Goal: Use online tool/utility: Utilize a website feature to perform a specific function

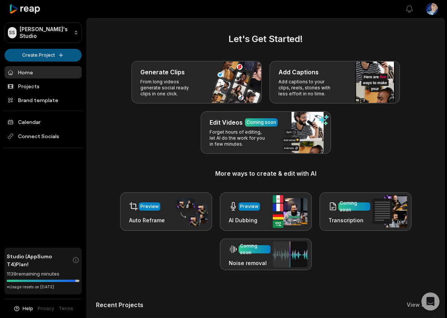
click at [48, 56] on html "SS [PERSON_NAME]'s Studio Create Project Home Projects Brand template Calendar …" at bounding box center [223, 159] width 447 height 318
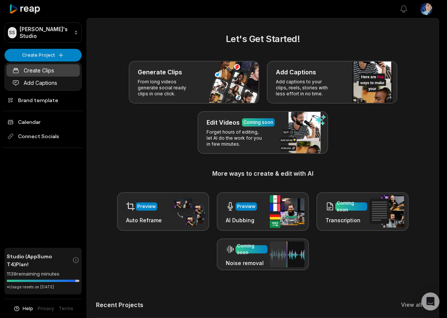
click at [66, 65] on link "Create Clips" at bounding box center [42, 70] width 73 height 12
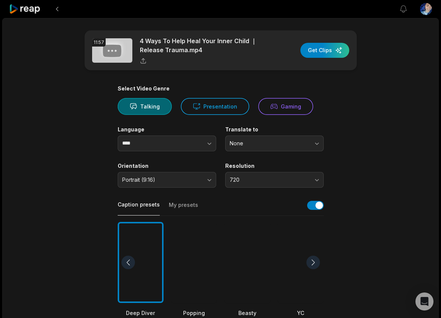
click at [364, 93] on main "11:57 4 Ways To Help Heal Your Inner Child ｜ Release Trauma.mp4 Get Clips Selec…" at bounding box center [221, 260] width 364 height 461
click at [256, 181] on span "720" at bounding box center [269, 180] width 79 height 7
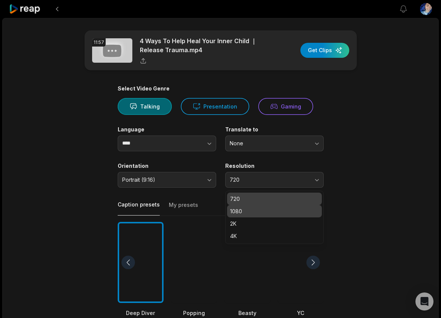
click at [255, 212] on p "1080" at bounding box center [274, 212] width 89 height 8
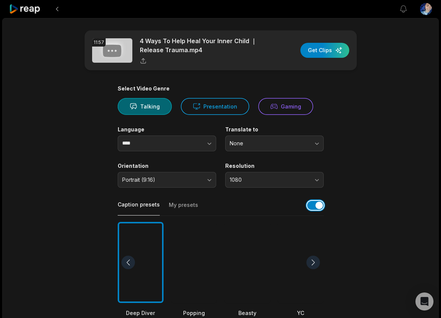
click at [312, 204] on button "button" at bounding box center [315, 205] width 17 height 9
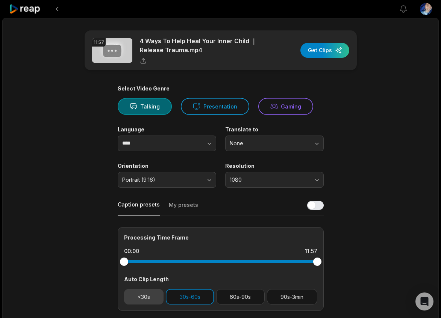
click at [149, 296] on button "<30s" at bounding box center [144, 297] width 40 height 15
drag, startPoint x: 255, startPoint y: 299, endPoint x: 283, endPoint y: 298, distance: 27.5
click at [256, 299] on button "60s-90s" at bounding box center [240, 297] width 49 height 15
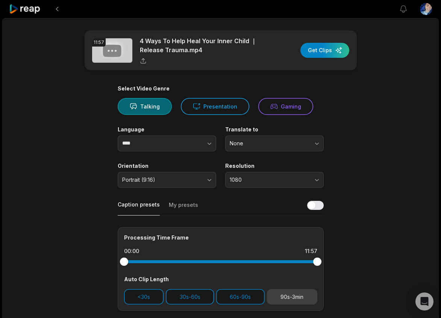
click at [287, 298] on button "90s-3min" at bounding box center [292, 297] width 50 height 15
click at [384, 265] on main "11:57 4 Ways To Help Heal Your Inner Child ｜ Release Trauma.mp4 Get Clips Selec…" at bounding box center [221, 199] width 364 height 338
click at [314, 48] on div "button" at bounding box center [324, 50] width 49 height 15
